Goal: Information Seeking & Learning: Learn about a topic

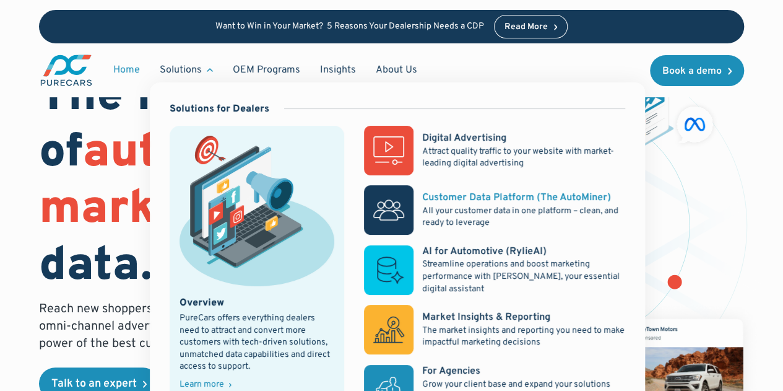
scroll to position [62, 0]
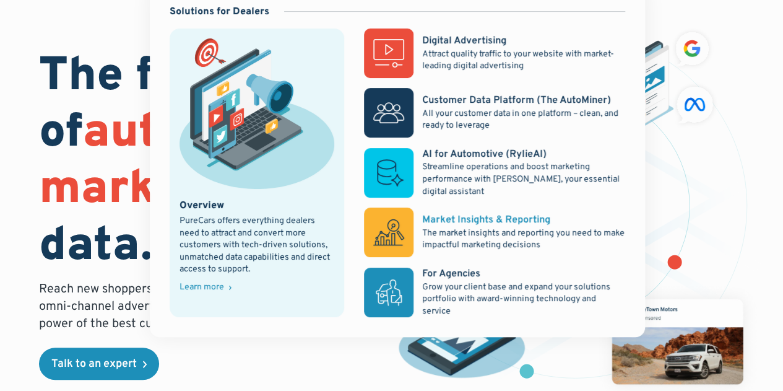
click at [487, 235] on p "The market insights and reporting you need to make impactful marketing decisions" at bounding box center [523, 239] width 203 height 24
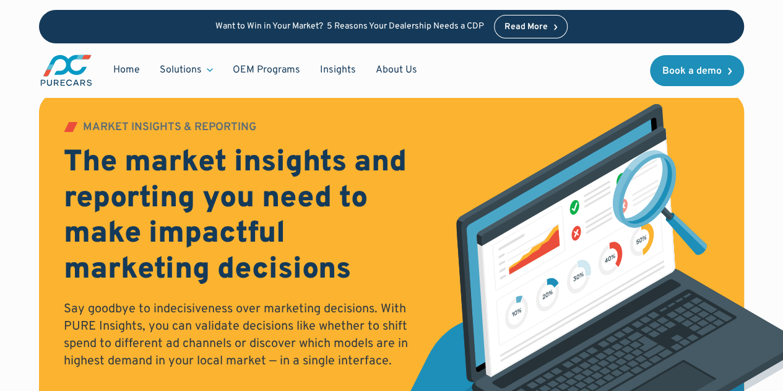
scroll to position [1, 0]
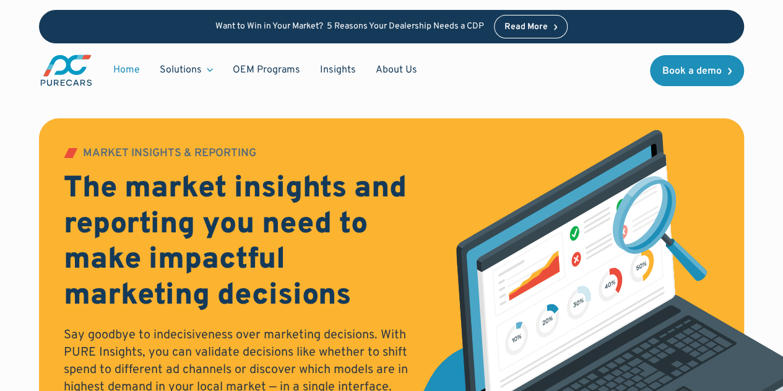
click at [132, 69] on link "Home" at bounding box center [126, 70] width 46 height 24
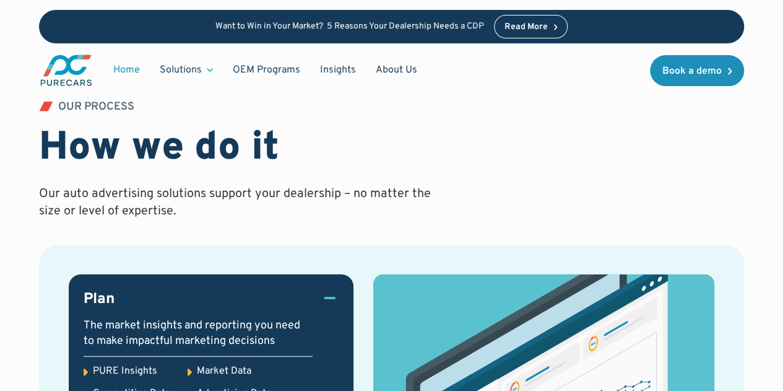
scroll to position [1056, 0]
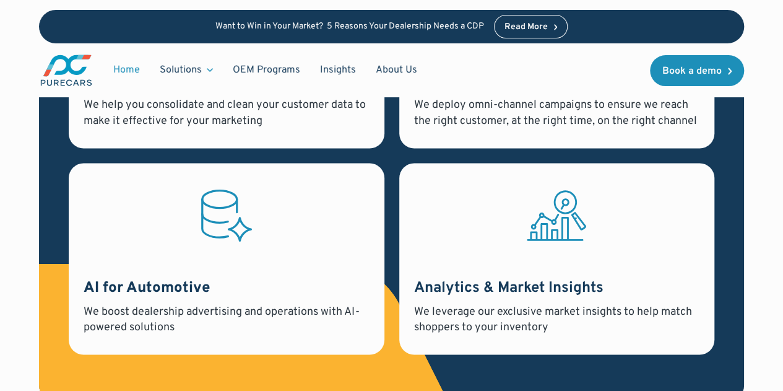
click at [436, 284] on strong "Analytics & Market Insights" at bounding box center [508, 287] width 189 height 19
click at [544, 232] on icon at bounding box center [556, 215] width 59 height 65
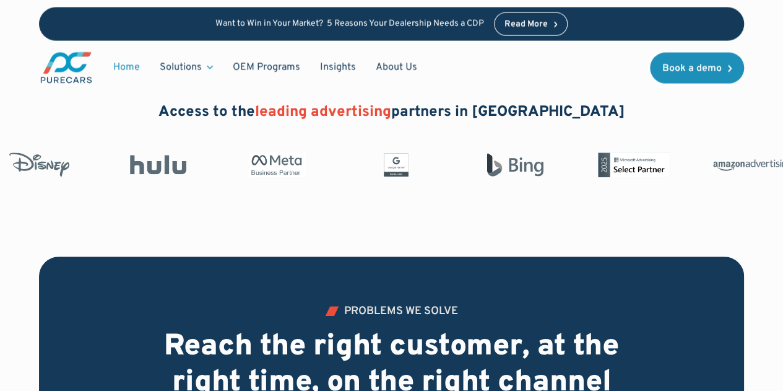
scroll to position [189, 0]
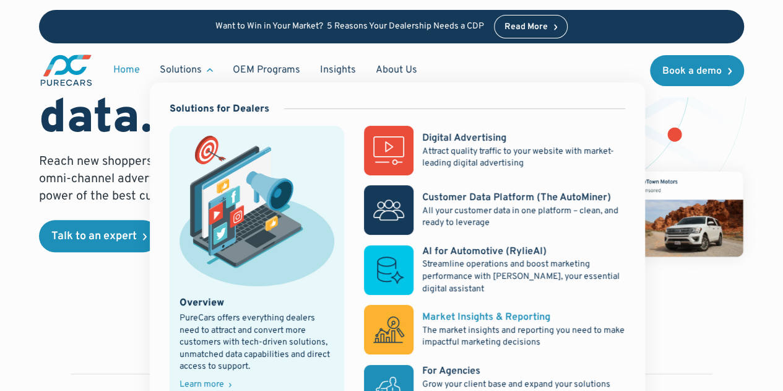
click at [495, 320] on div "Market Insights & Reporting" at bounding box center [486, 317] width 128 height 14
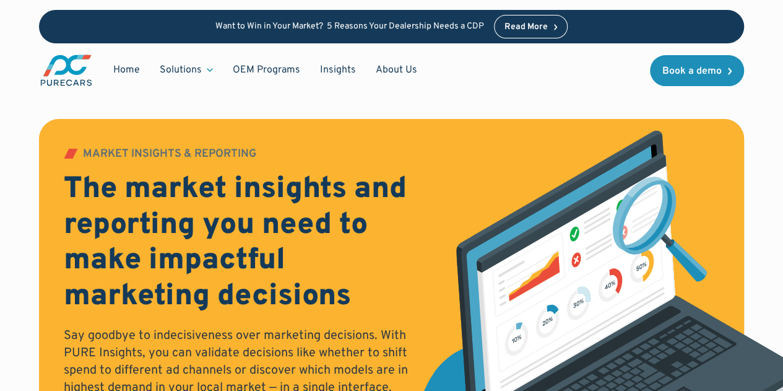
scroll to position [62, 0]
